Goal: Task Accomplishment & Management: Use online tool/utility

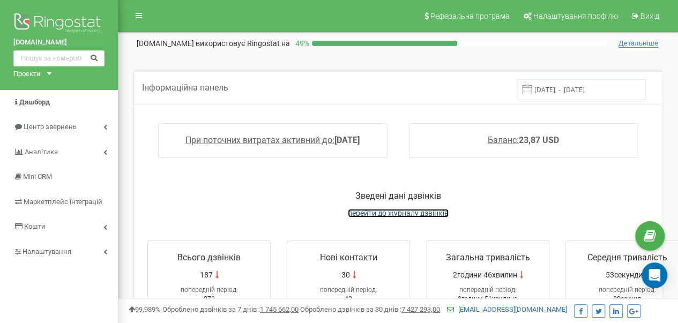
click at [411, 213] on span "перейти до журналу дзвінків" at bounding box center [398, 213] width 101 height 9
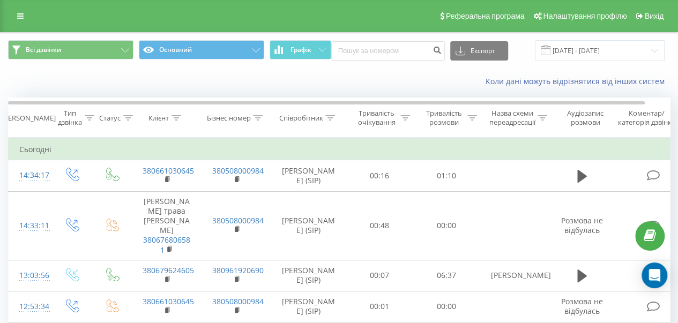
click at [320, 83] on div "Коли дані можуть відрізнятися вiд інших систем" at bounding box center [466, 81] width 423 height 11
